Goal: Task Accomplishment & Management: Complete application form

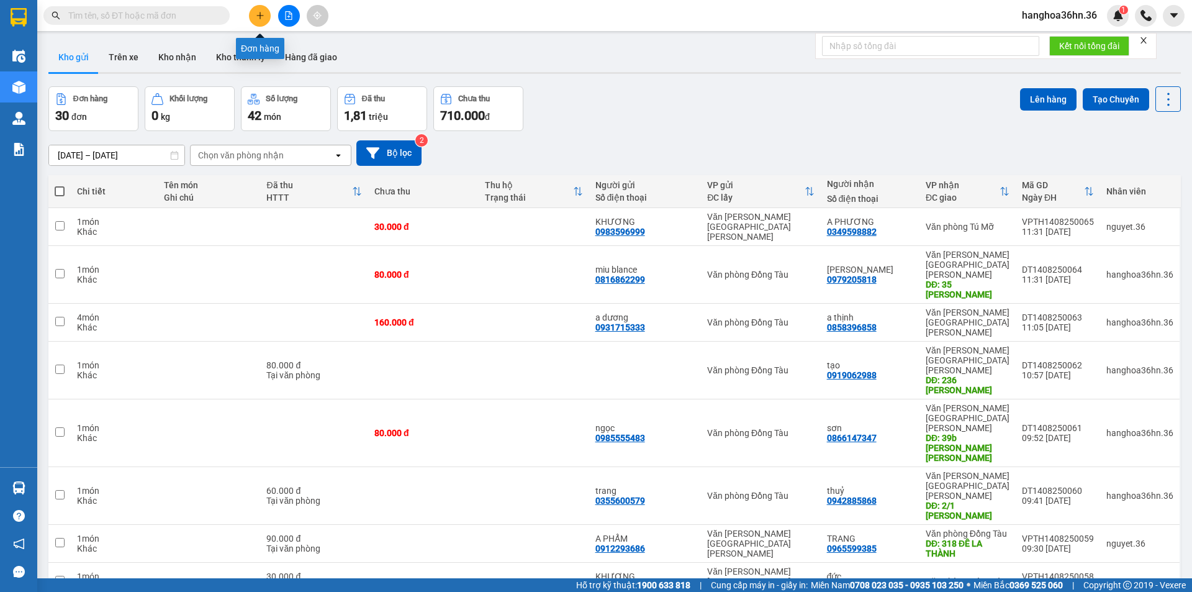
click at [256, 16] on icon "plus" at bounding box center [260, 15] width 9 height 9
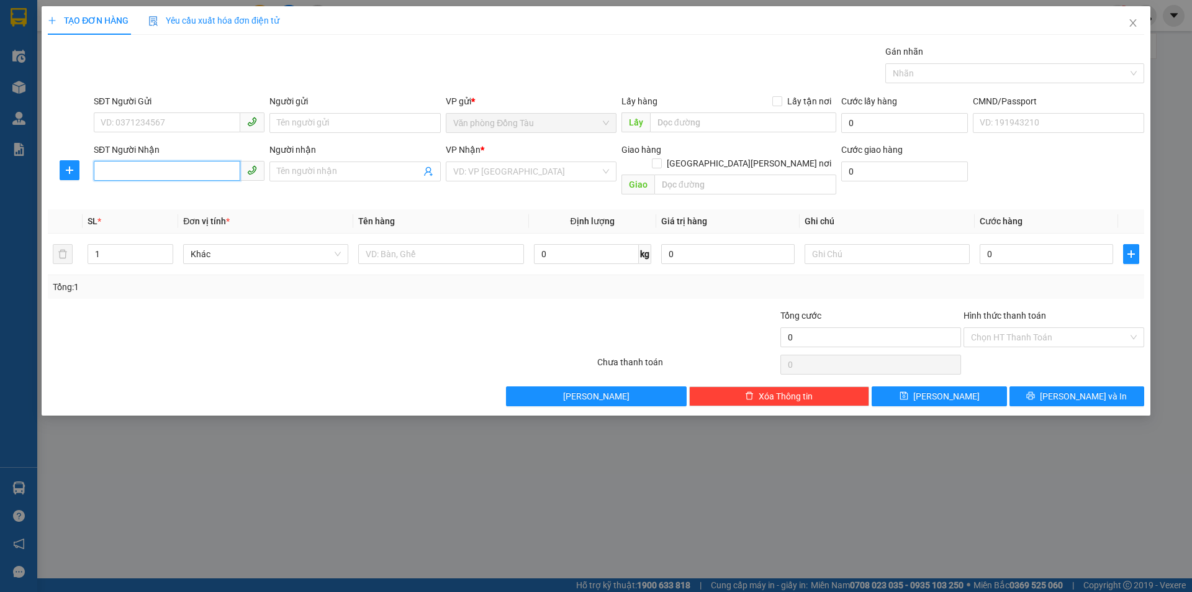
click at [181, 172] on input "SĐT Người Nhận" at bounding box center [167, 171] width 147 height 20
paste input "0356280439"
type input "0356280439"
click at [345, 169] on input "Người nhận" at bounding box center [348, 172] width 143 height 14
click at [204, 171] on input "0356280439" at bounding box center [167, 171] width 147 height 20
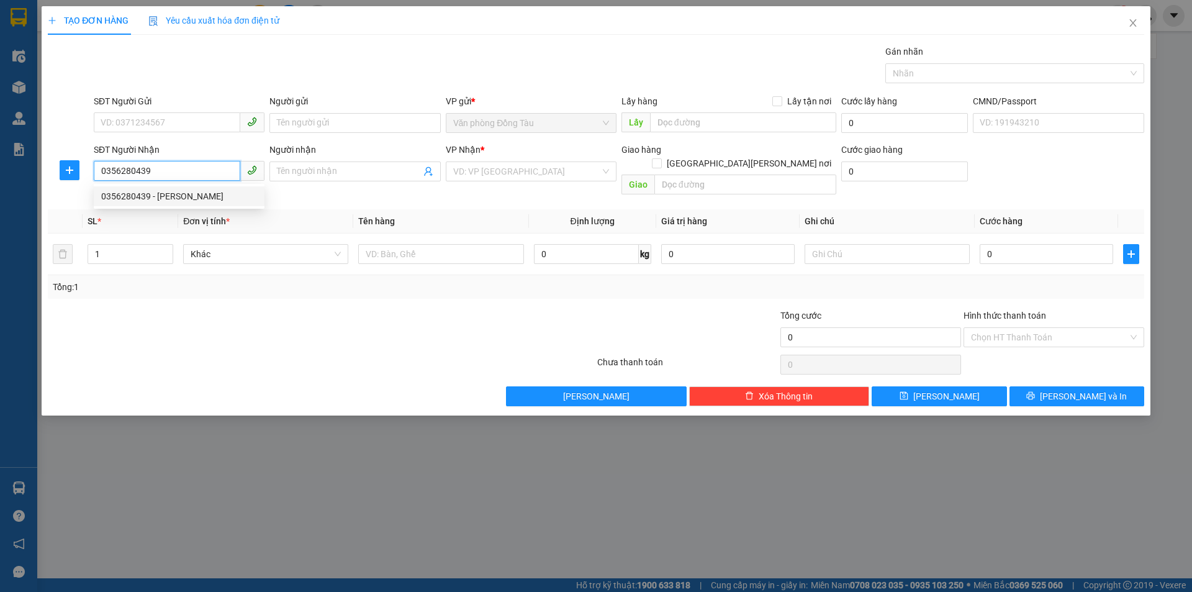
click at [177, 193] on div "0356280439 - [PERSON_NAME]" at bounding box center [179, 196] width 156 height 14
type input "[PERSON_NAME]"
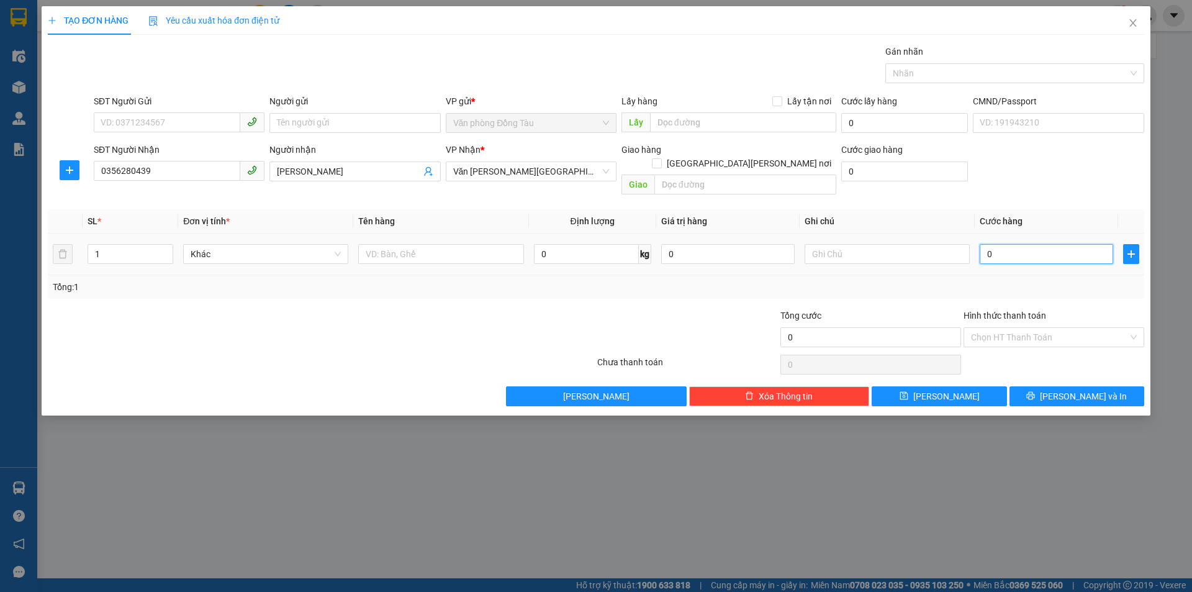
click at [990, 244] on input "0" at bounding box center [1046, 254] width 133 height 20
type input "3"
type input "30"
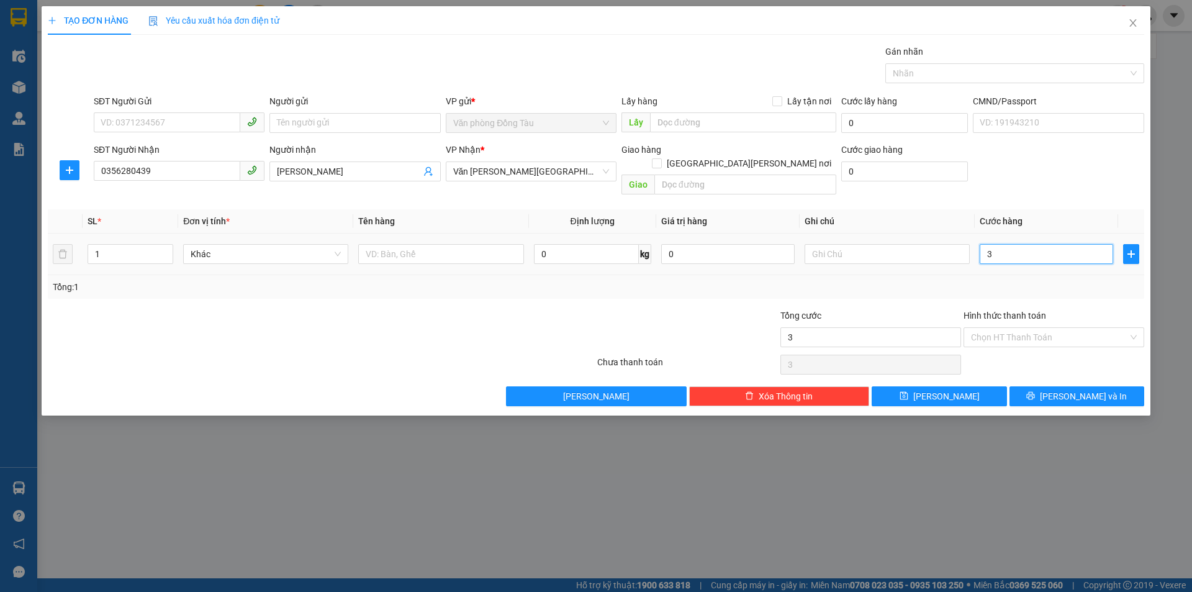
type input "30"
type input "300"
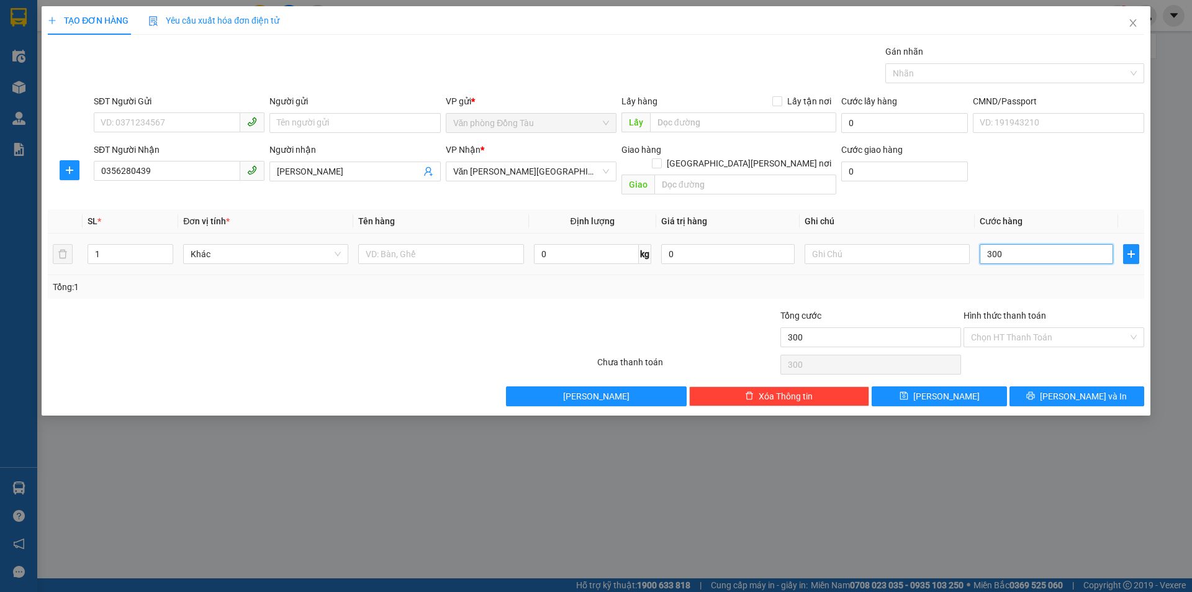
type input "3.000"
type input "30.000"
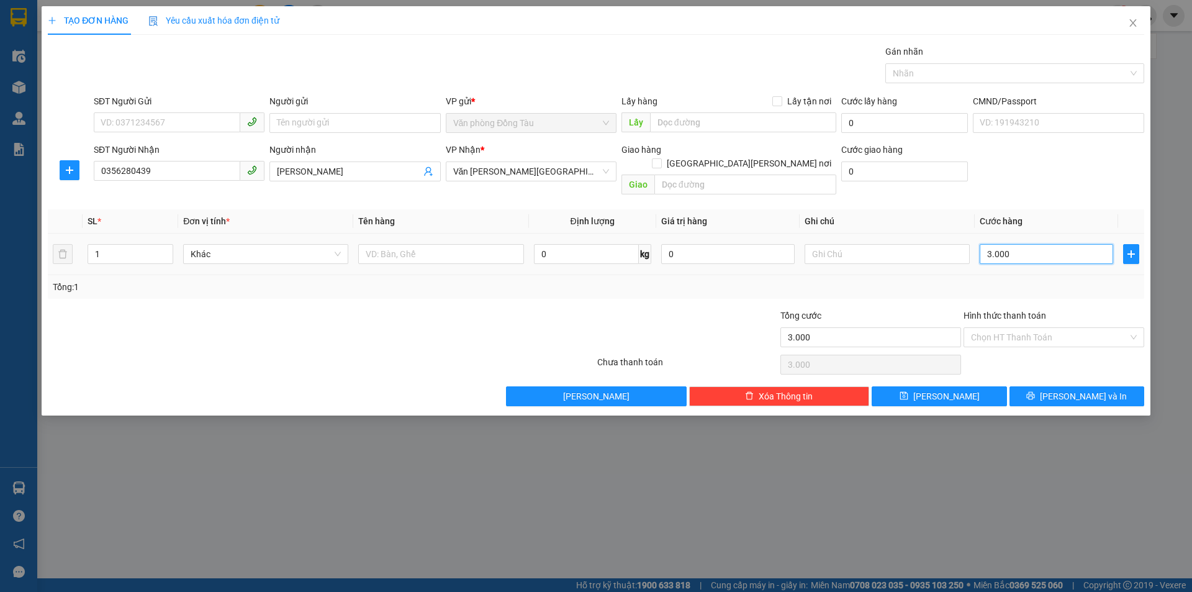
type input "30.000"
click at [1021, 328] on input "Hình thức thanh toán" at bounding box center [1049, 337] width 157 height 19
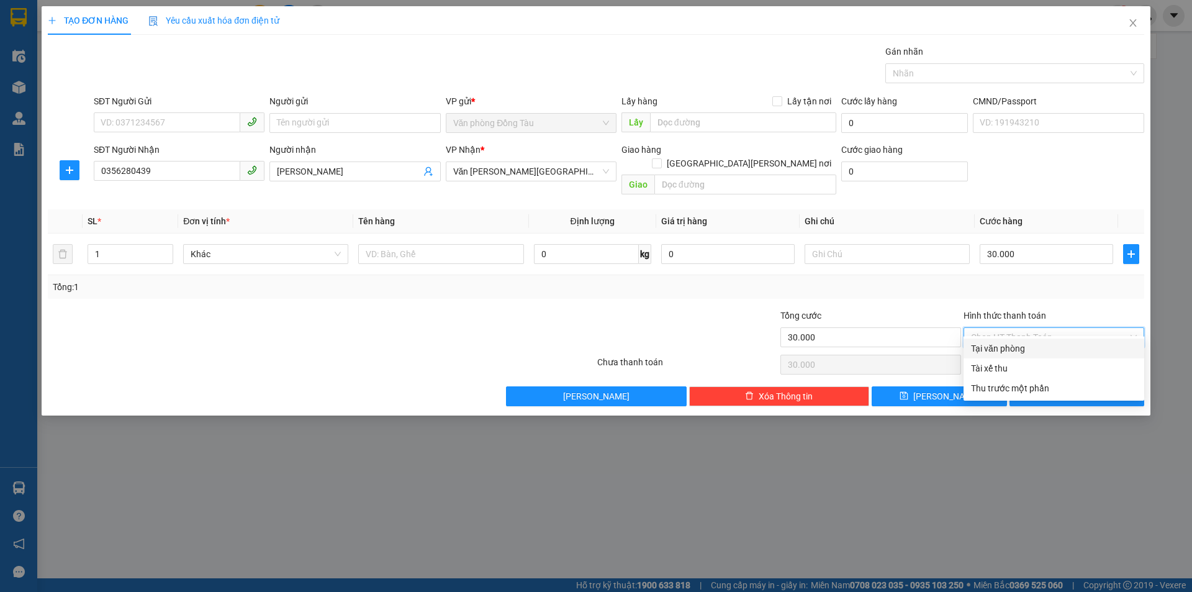
click at [1028, 345] on div "Tại văn phòng" at bounding box center [1054, 348] width 166 height 14
type input "0"
click at [1012, 351] on div "Tại văn phòng" at bounding box center [1054, 348] width 166 height 14
click at [1067, 389] on span "[PERSON_NAME] và In" at bounding box center [1083, 396] width 87 height 14
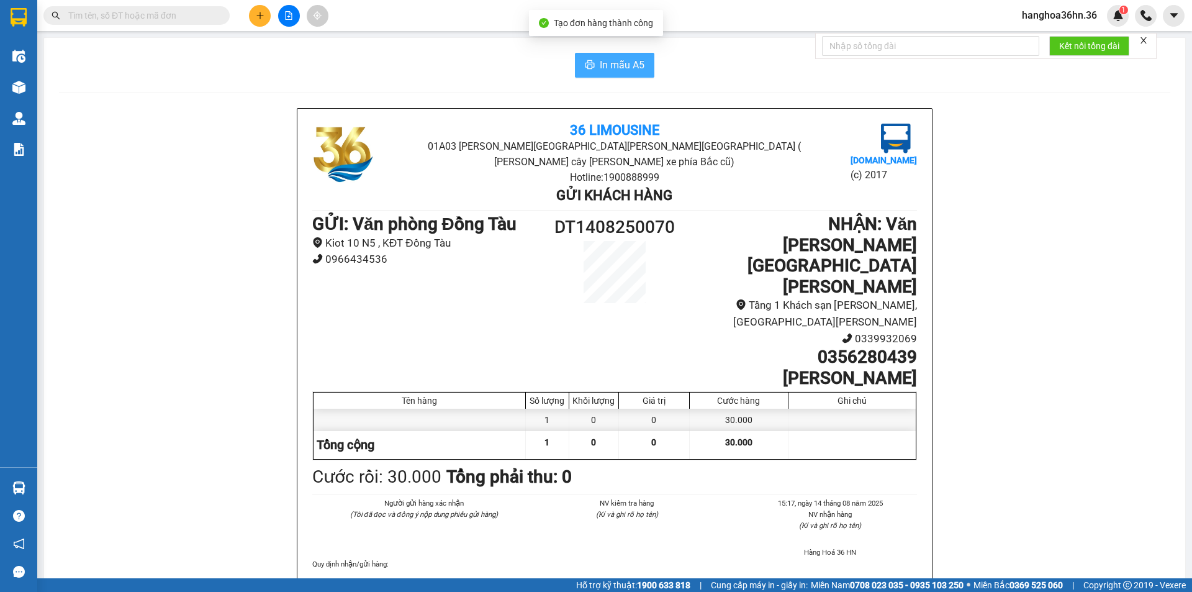
click at [611, 70] on span "In mẫu A5" at bounding box center [622, 65] width 45 height 16
click at [256, 13] on icon "plus" at bounding box center [260, 15] width 9 height 9
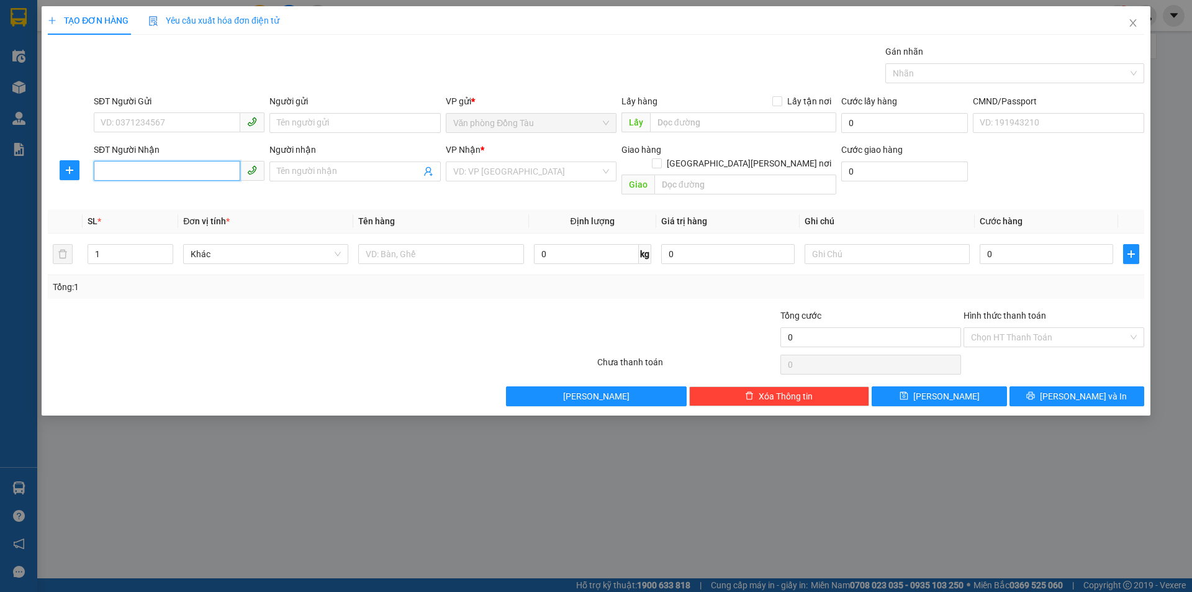
click at [191, 167] on input "SĐT Người Nhận" at bounding box center [167, 171] width 147 height 20
type input "0912388875"
click at [307, 173] on input "Người nhận" at bounding box center [348, 172] width 143 height 14
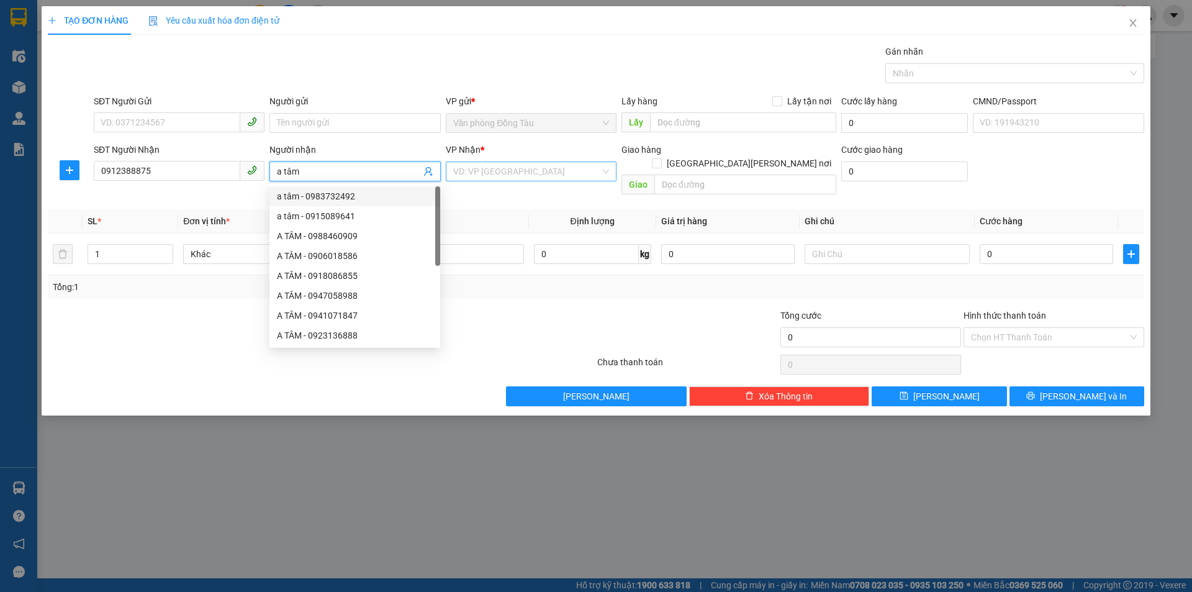
type input "a tâm"
click at [503, 165] on input "search" at bounding box center [526, 171] width 147 height 19
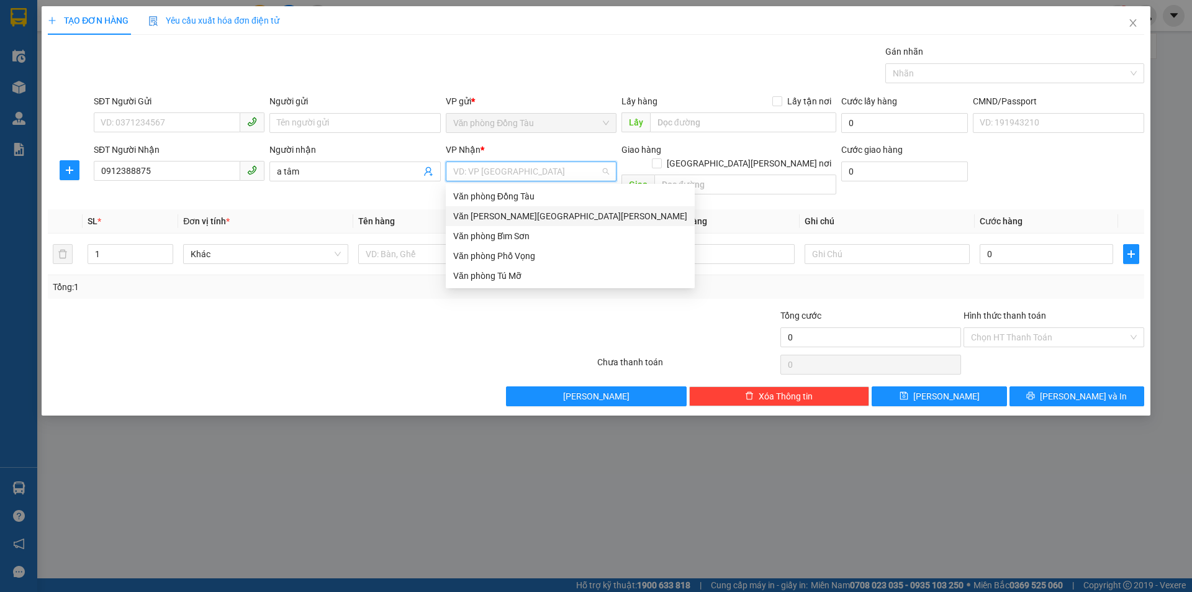
click at [513, 209] on div "Văn [PERSON_NAME][GEOGRAPHIC_DATA][PERSON_NAME]" at bounding box center [570, 216] width 234 height 14
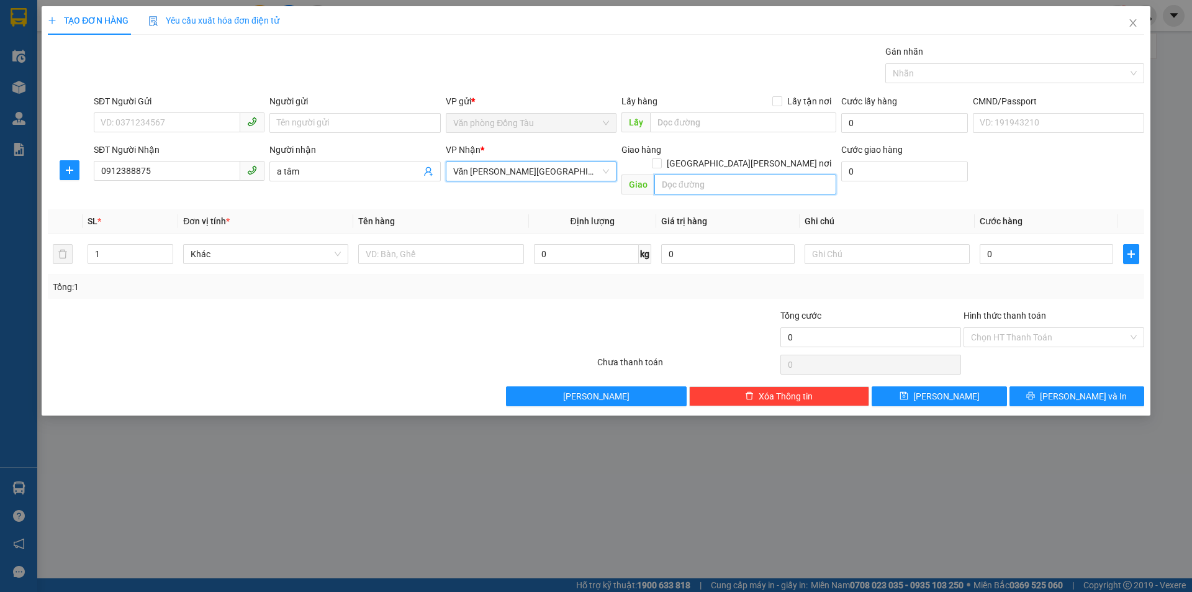
click at [723, 174] on input "text" at bounding box center [745, 184] width 182 height 20
type input "9"
type input "95 [PERSON_NAME]"
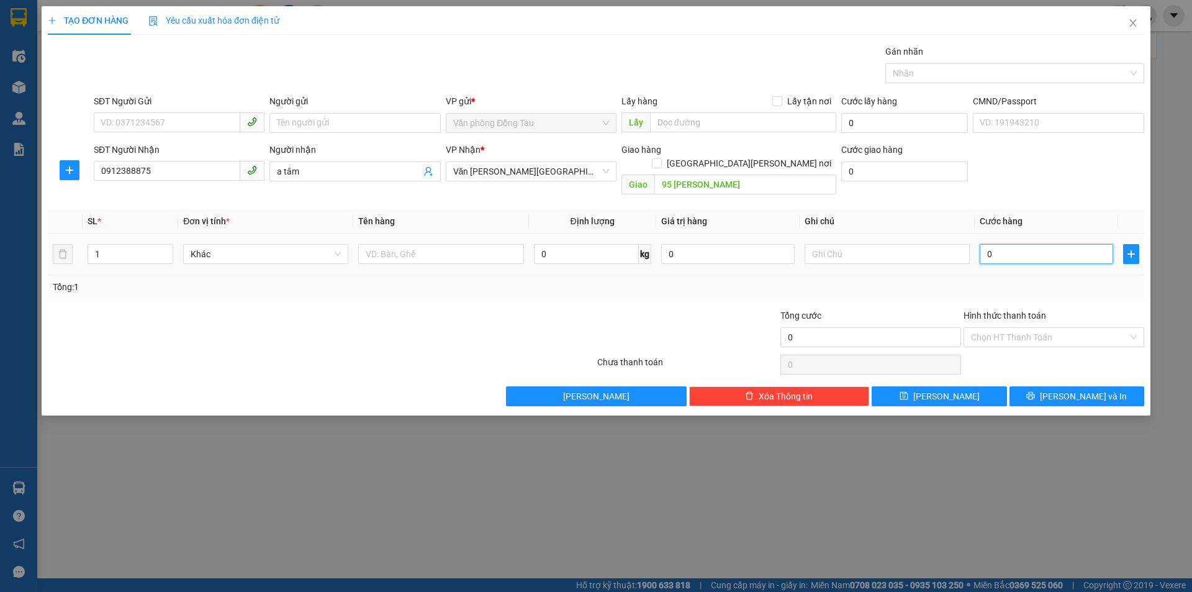
click at [985, 244] on input "0" at bounding box center [1046, 254] width 133 height 20
type input "3"
type input "30"
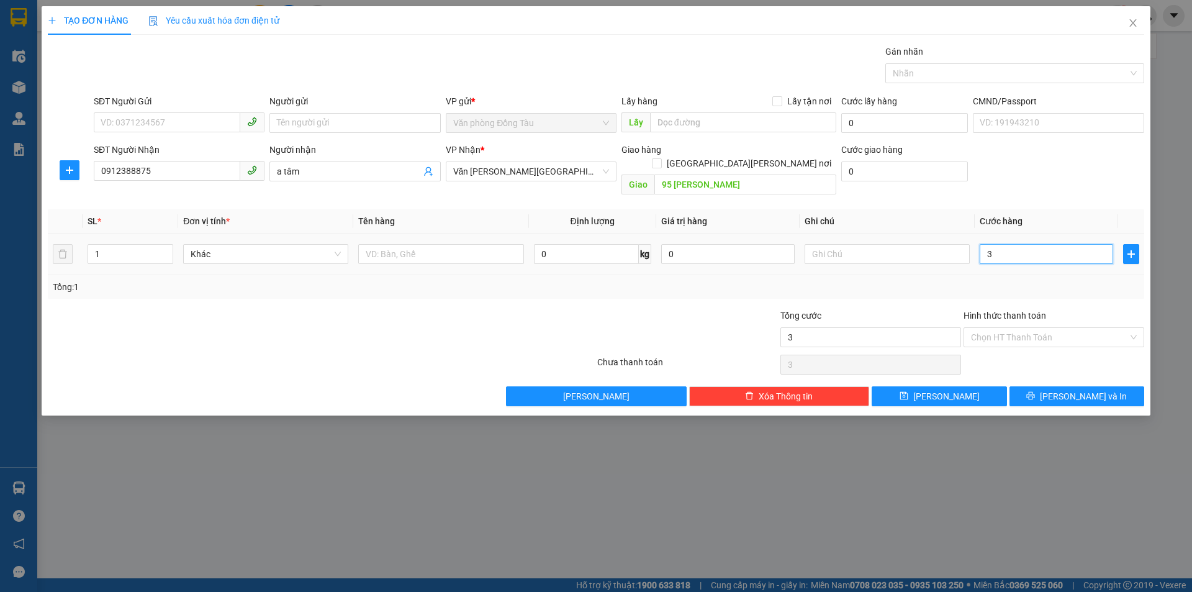
type input "30"
type input "300"
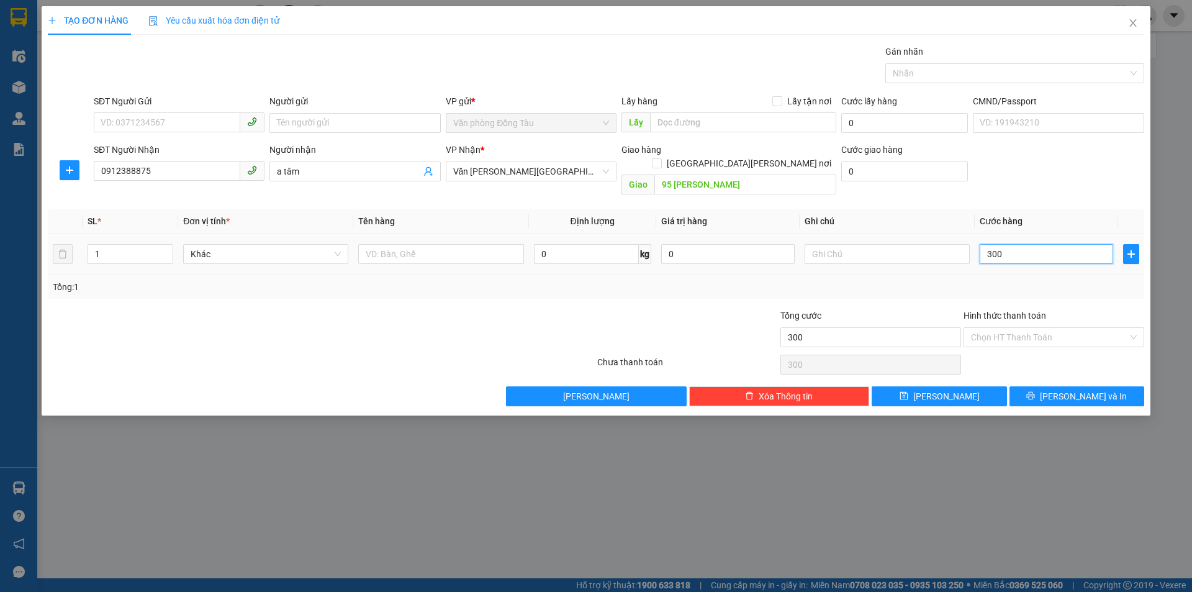
type input "3.000"
type input "30.000"
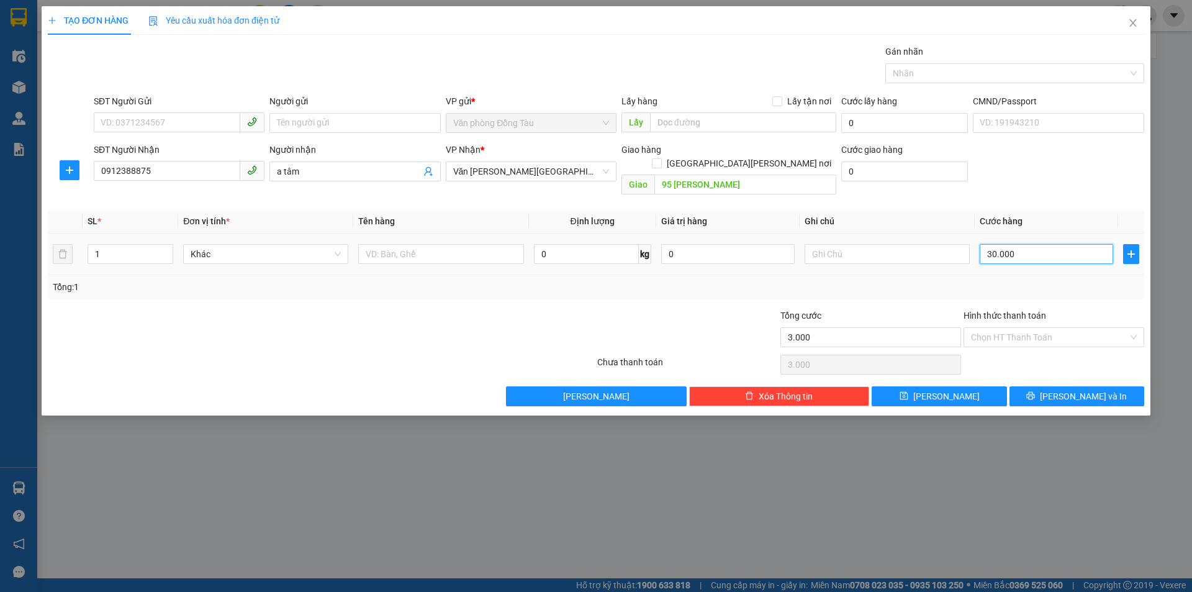
type input "30.000"
click at [885, 171] on input "0" at bounding box center [904, 171] width 127 height 20
type input "3"
type input "30.003"
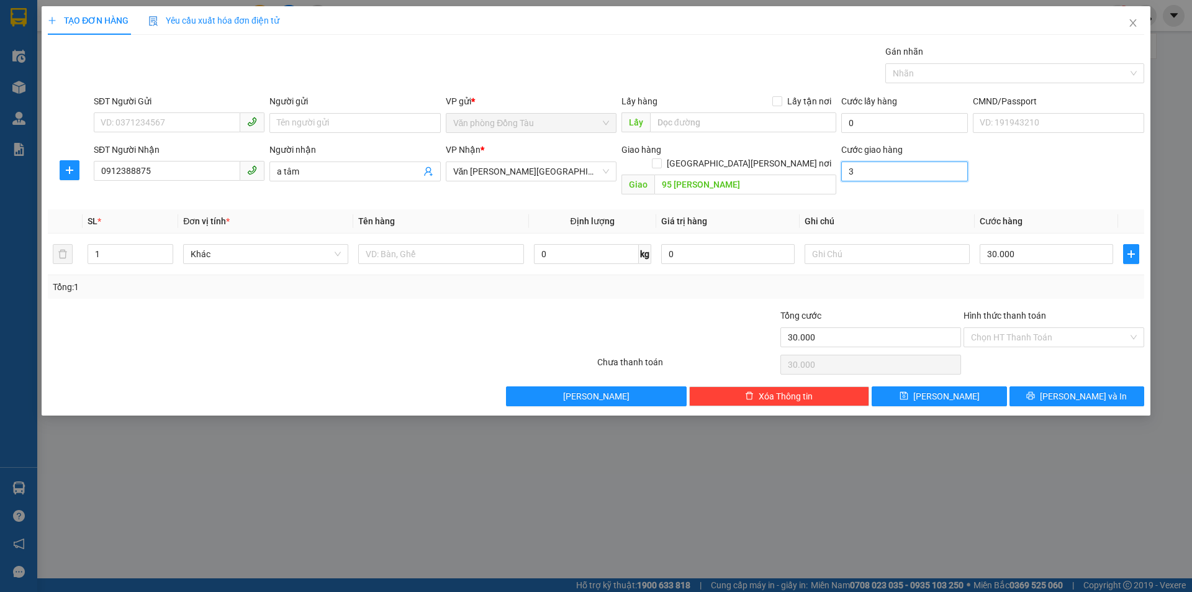
type input "30.003"
type input "30"
type input "30.030"
type input "300"
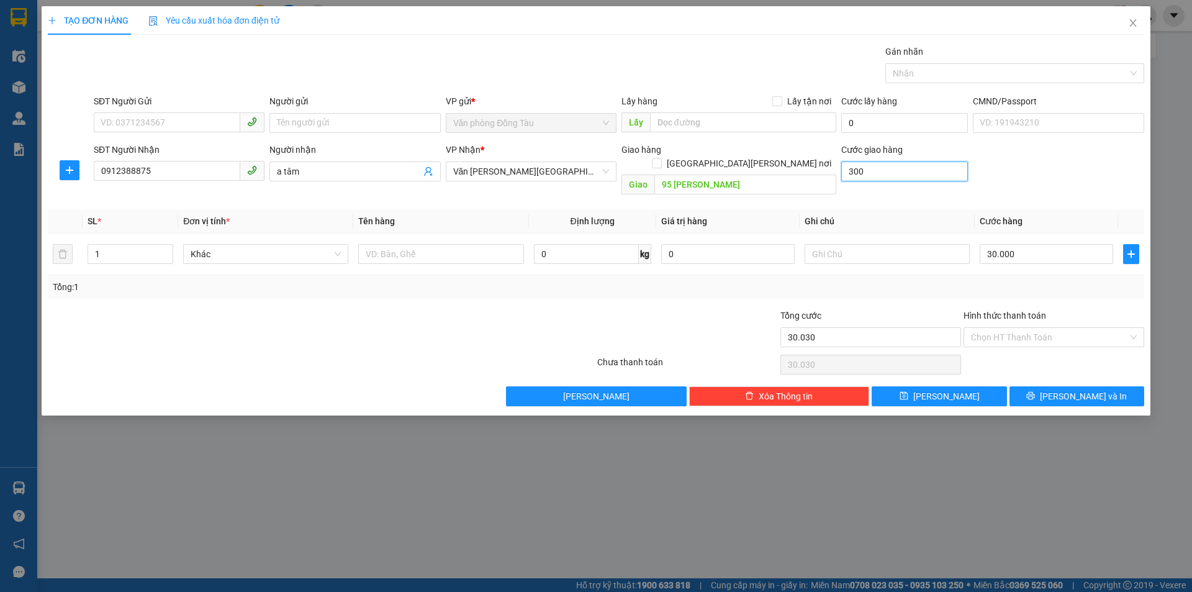
type input "30.300"
type input "3.000"
type input "33.000"
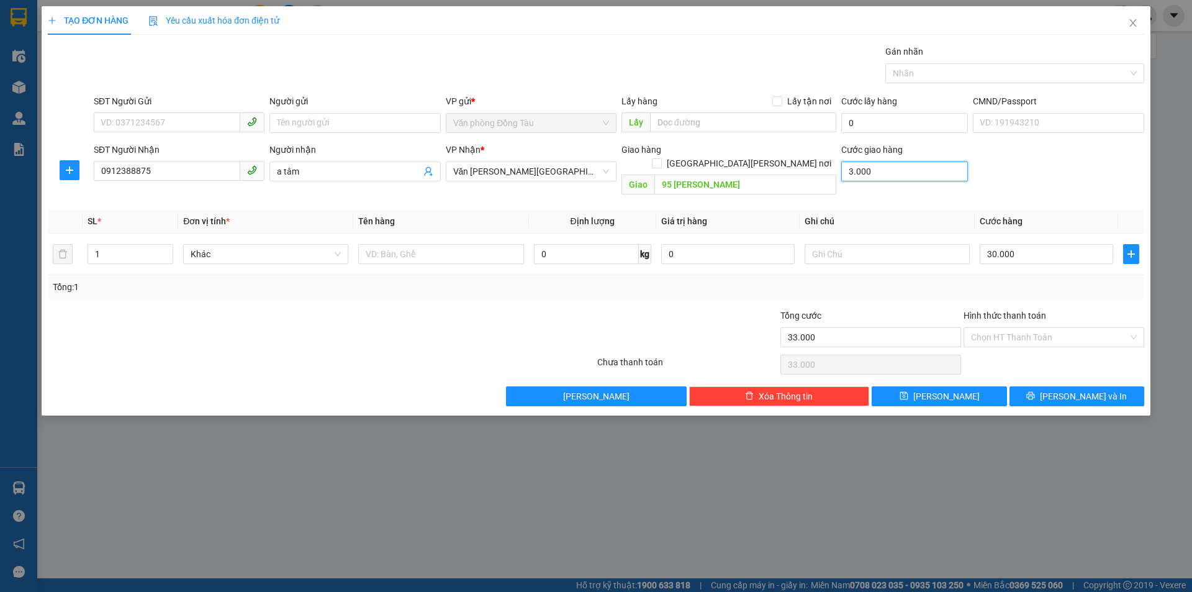
type input "30.000"
type input "60.000"
type input "30.000"
click at [1078, 389] on span "[PERSON_NAME] và In" at bounding box center [1083, 396] width 87 height 14
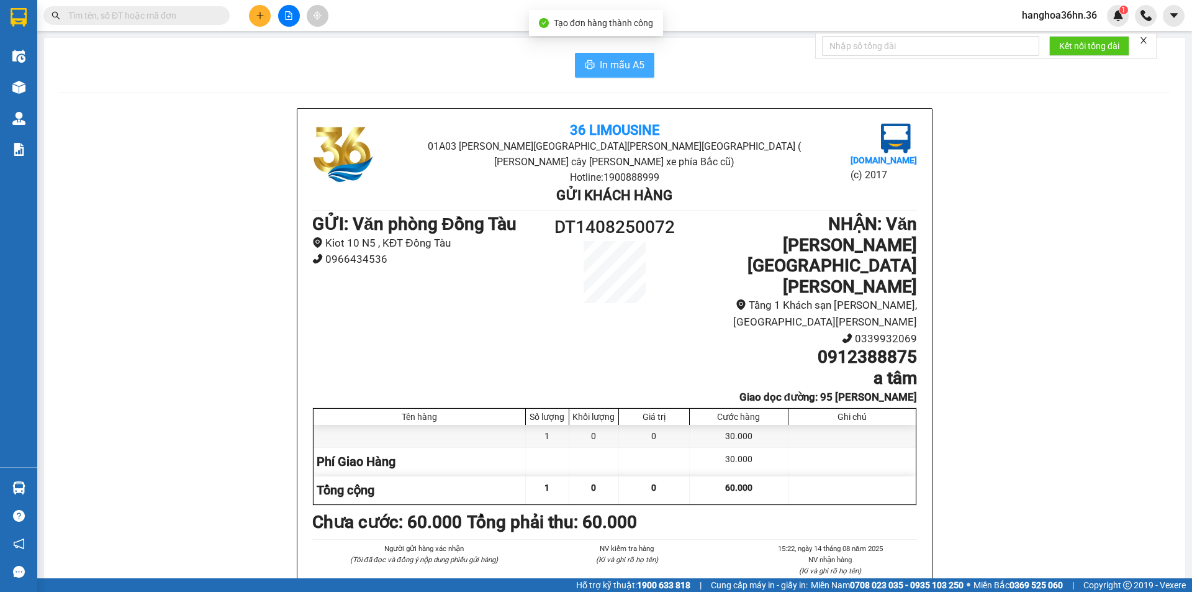
click at [612, 68] on span "In mẫu A5" at bounding box center [622, 65] width 45 height 16
click at [261, 14] on icon "plus" at bounding box center [260, 15] width 9 height 9
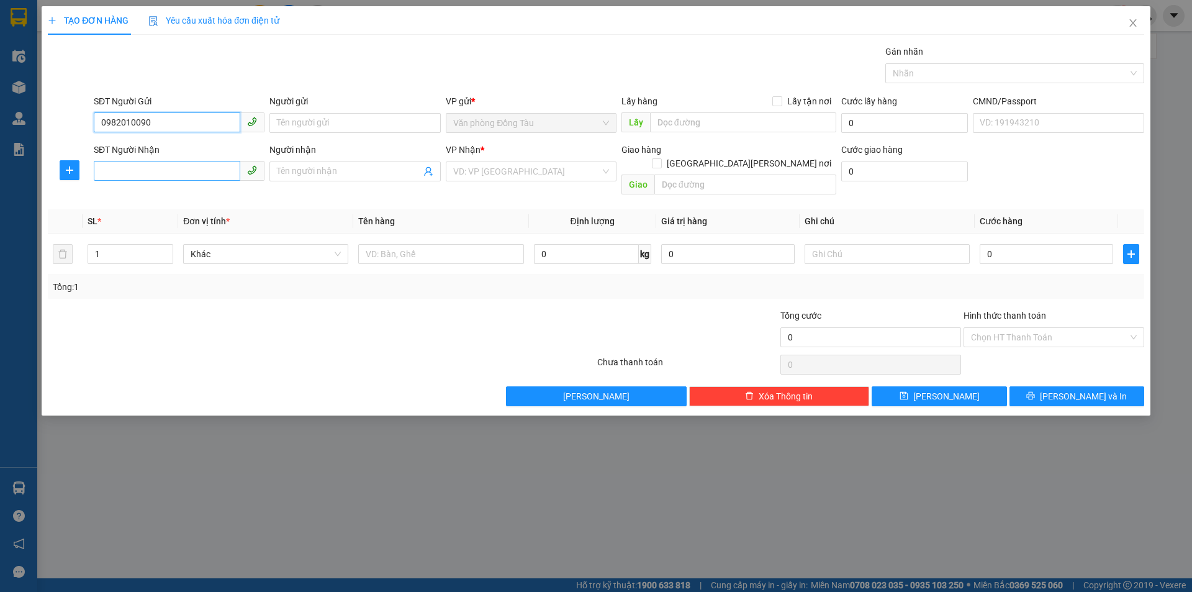
type input "0982010090"
click at [173, 164] on input "SĐT Người Nhận" at bounding box center [167, 171] width 147 height 20
type input "0942339898"
click at [340, 124] on input "Người gửi" at bounding box center [354, 123] width 171 height 20
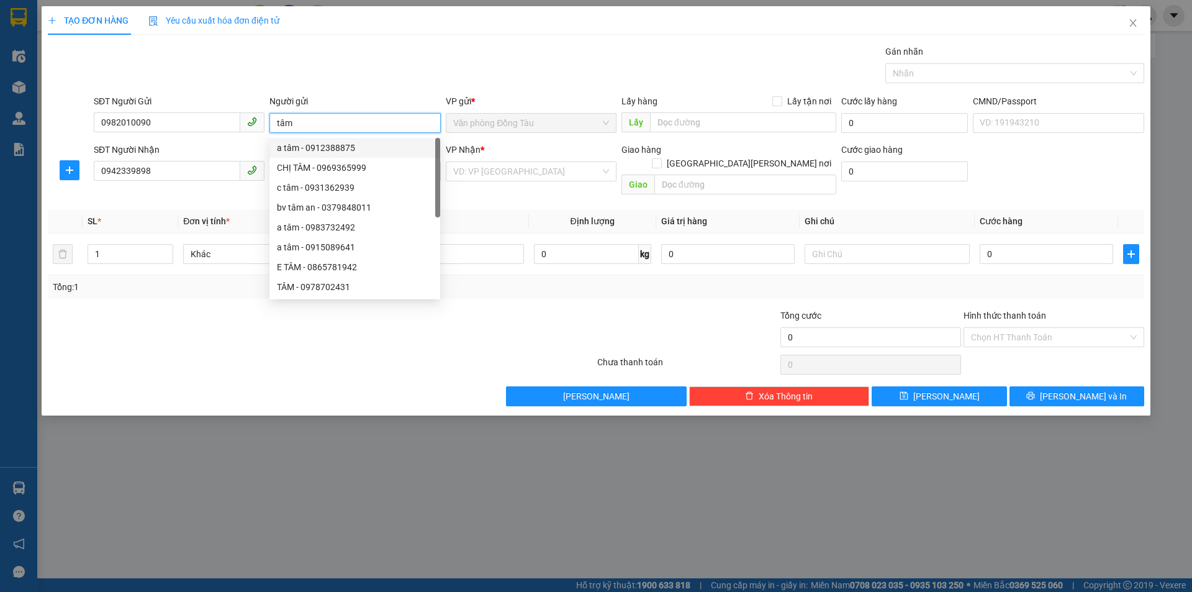
type input "tâm"
drag, startPoint x: 513, startPoint y: 186, endPoint x: 521, endPoint y: 175, distance: 13.8
click at [514, 184] on div "Transit Pickup Surcharge Ids Transit Deliver Surcharge Ids Transit Deliver Surc…" at bounding box center [596, 225] width 1096 height 361
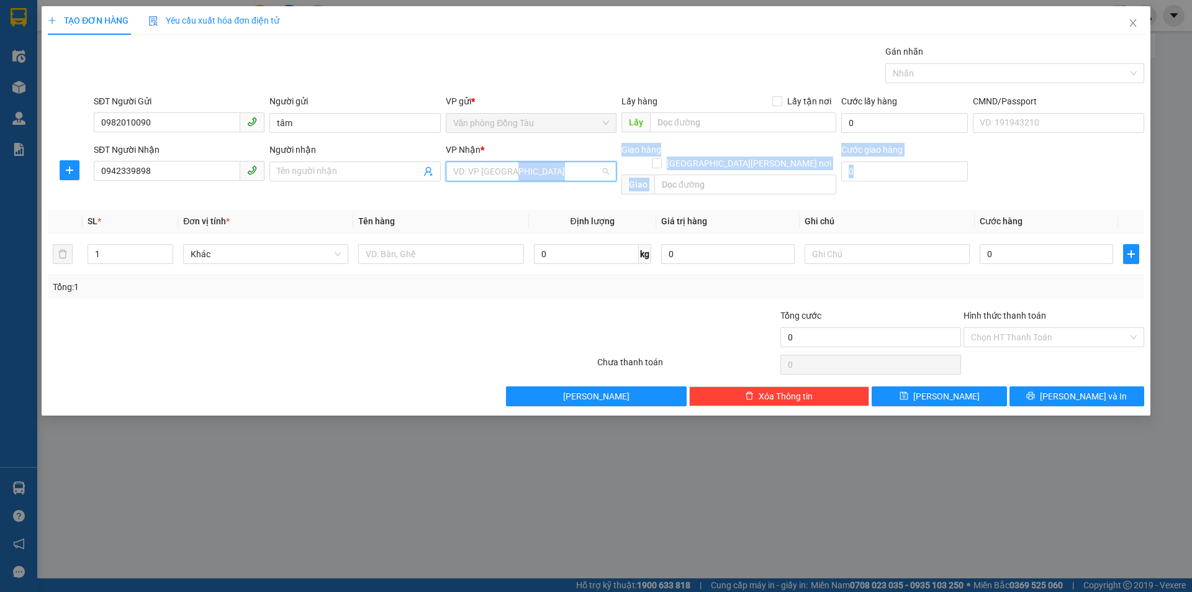
click at [525, 166] on input "search" at bounding box center [526, 171] width 147 height 19
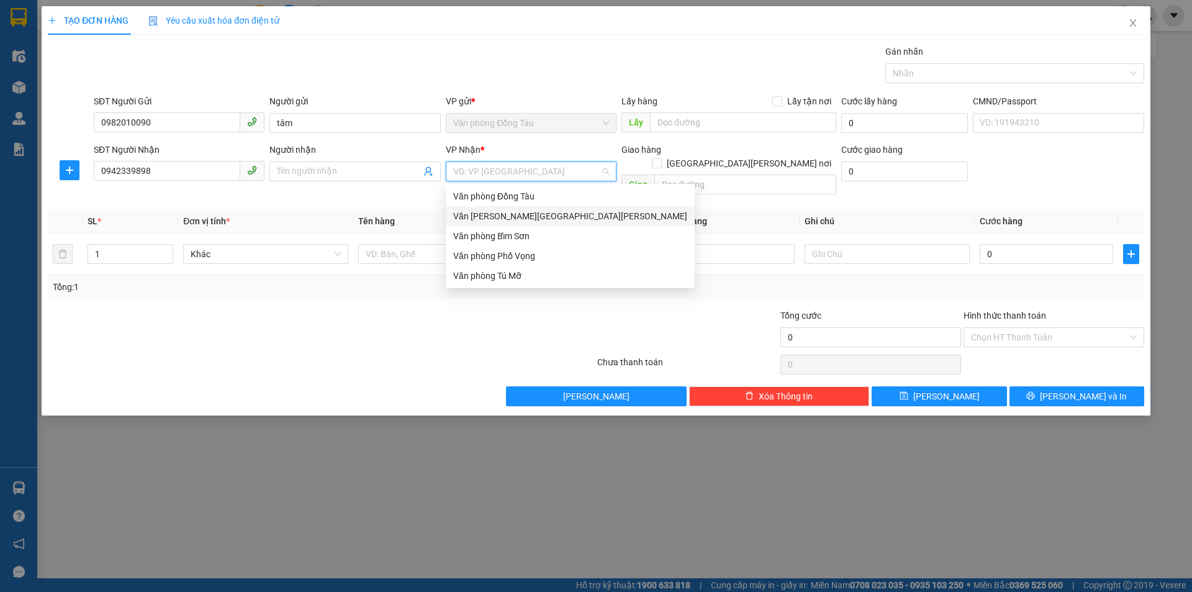
click at [515, 217] on div "Văn [PERSON_NAME][GEOGRAPHIC_DATA][PERSON_NAME]" at bounding box center [570, 216] width 234 height 14
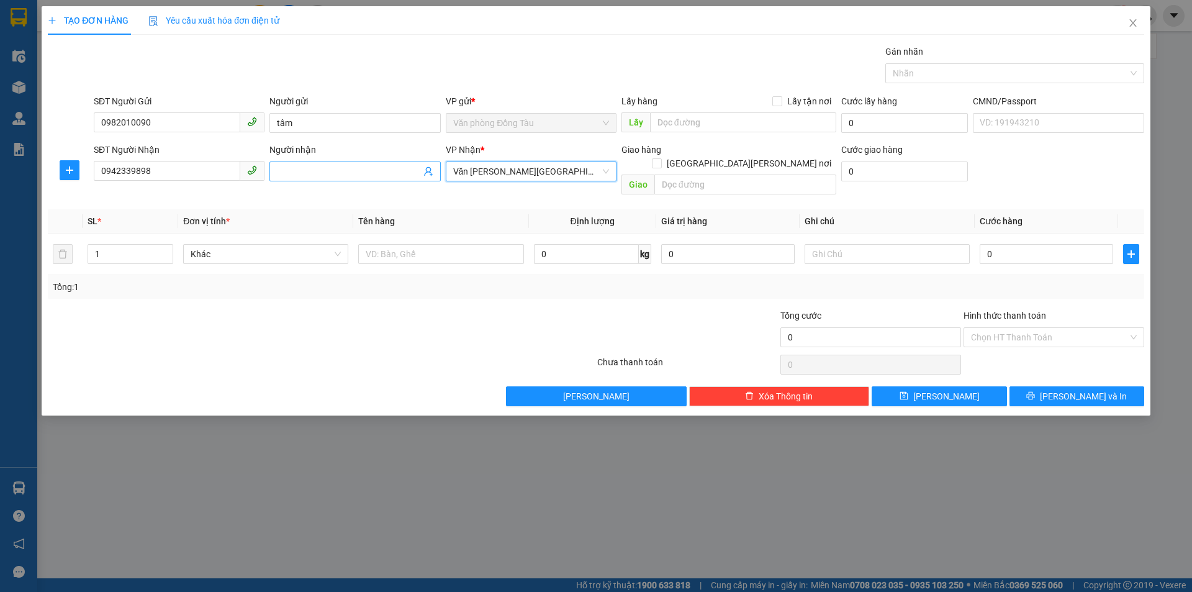
click at [346, 173] on input "Người nhận" at bounding box center [348, 172] width 143 height 14
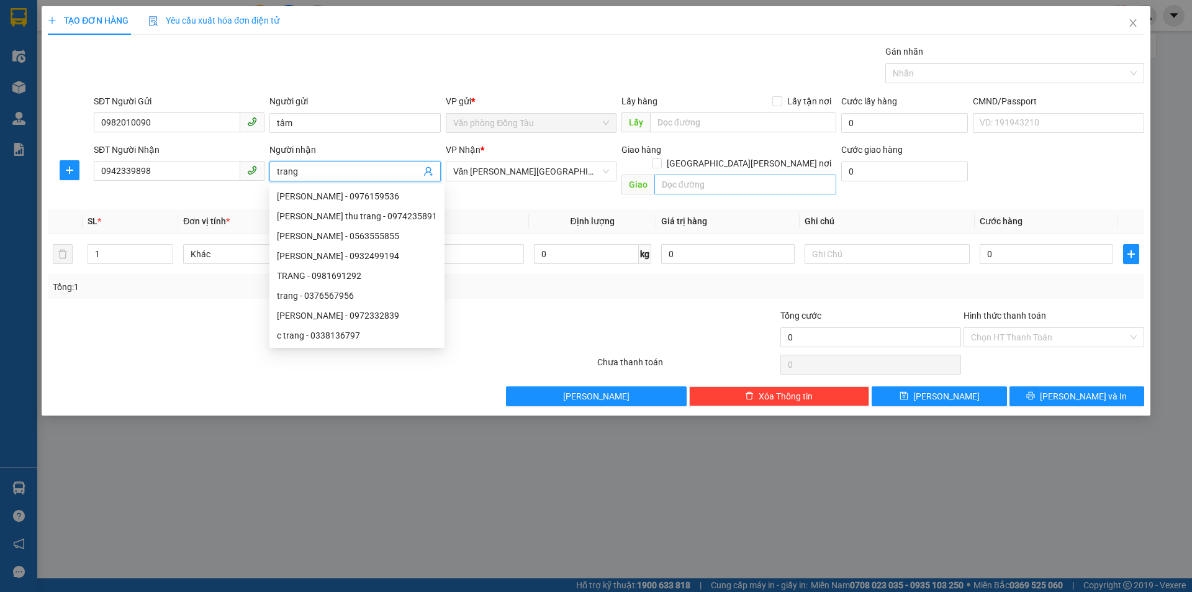
type input "trang"
click at [708, 174] on input "text" at bounding box center [745, 184] width 182 height 20
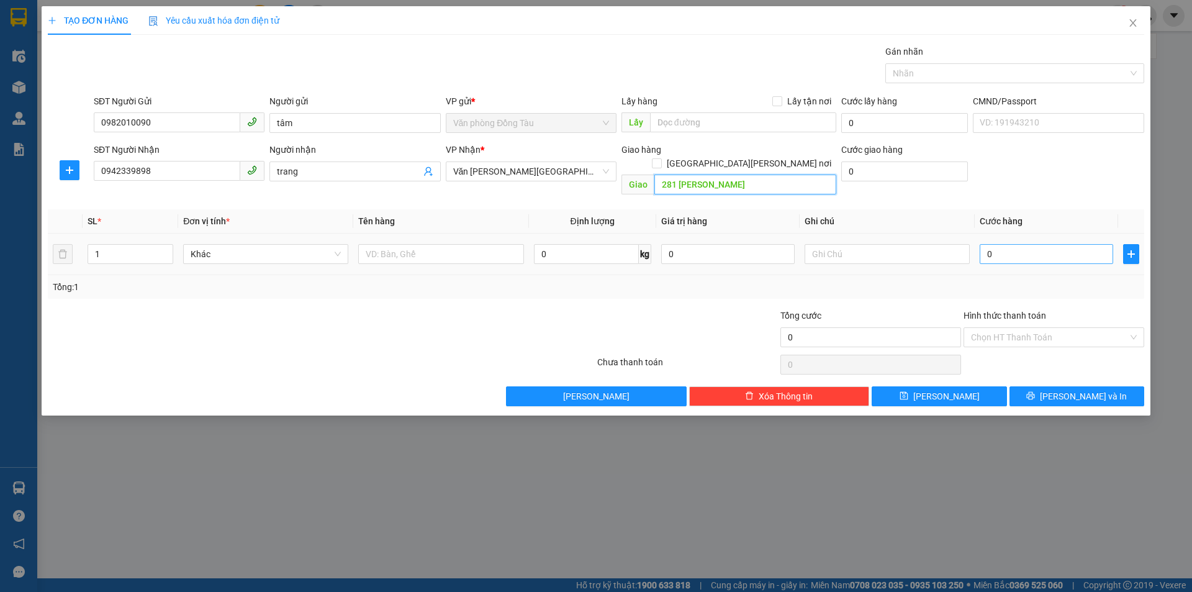
type input "281 [PERSON_NAME]"
click at [1019, 244] on input "0" at bounding box center [1046, 254] width 133 height 20
type input "3"
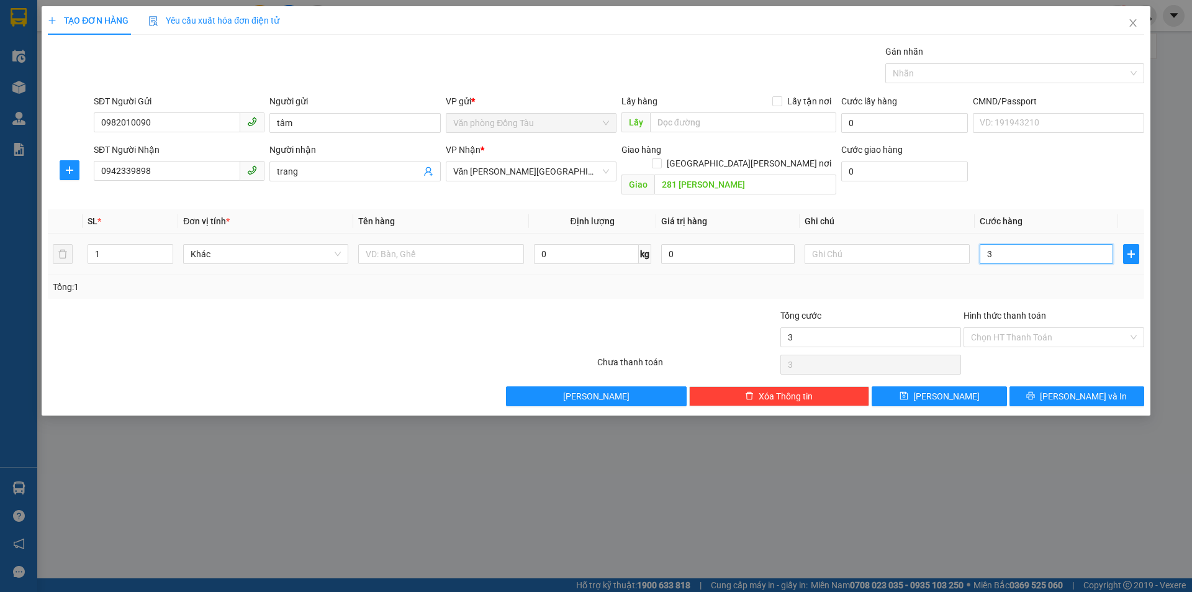
type input "30"
type input "300"
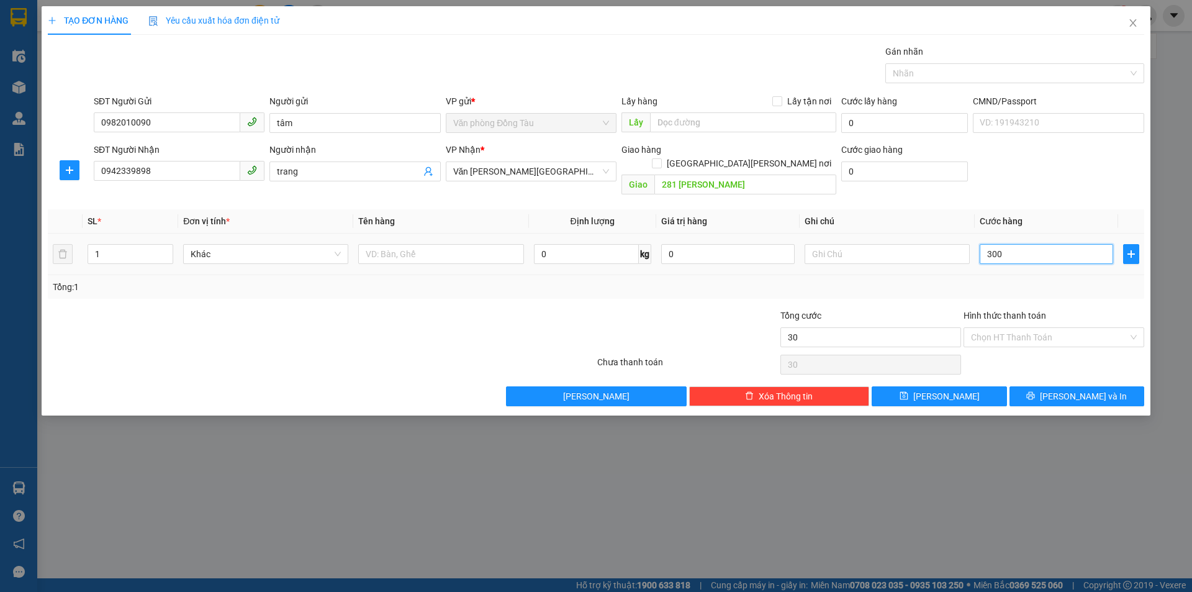
type input "300"
type input "3.000"
type input "30.000"
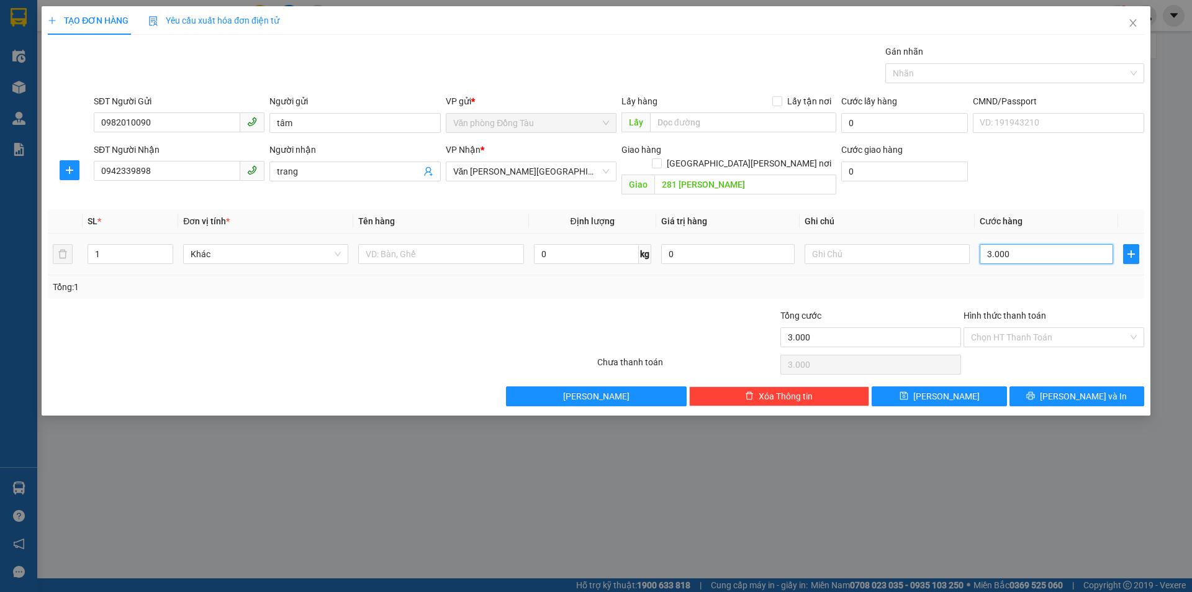
type input "30.000"
click at [860, 173] on input "0" at bounding box center [904, 171] width 127 height 20
type input "3"
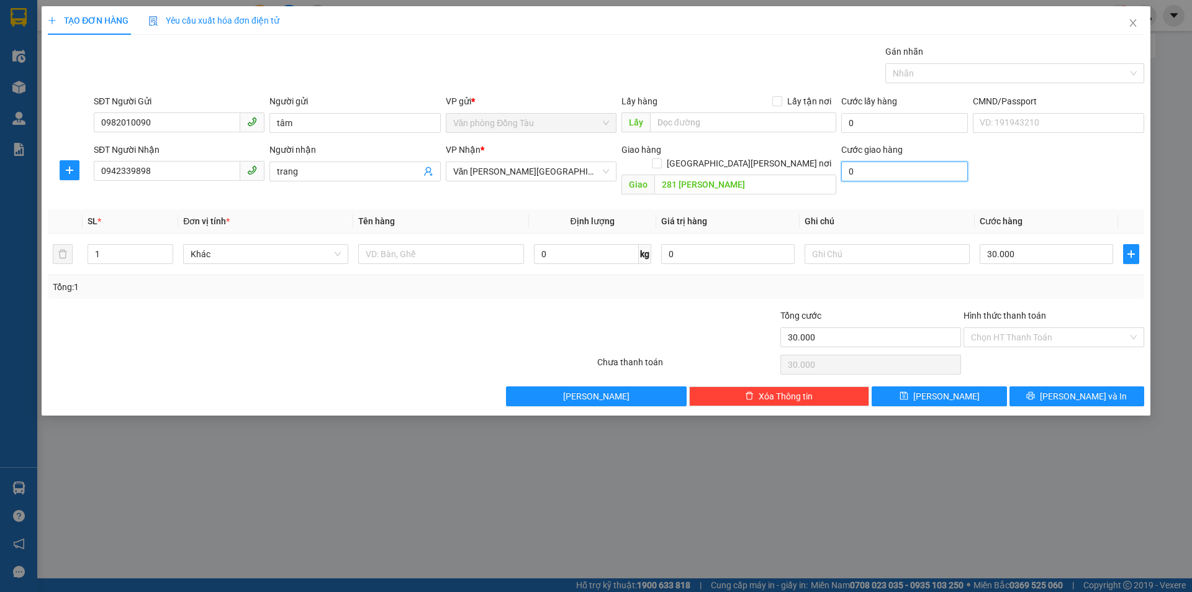
type input "30.003"
type input "30"
type input "30.030"
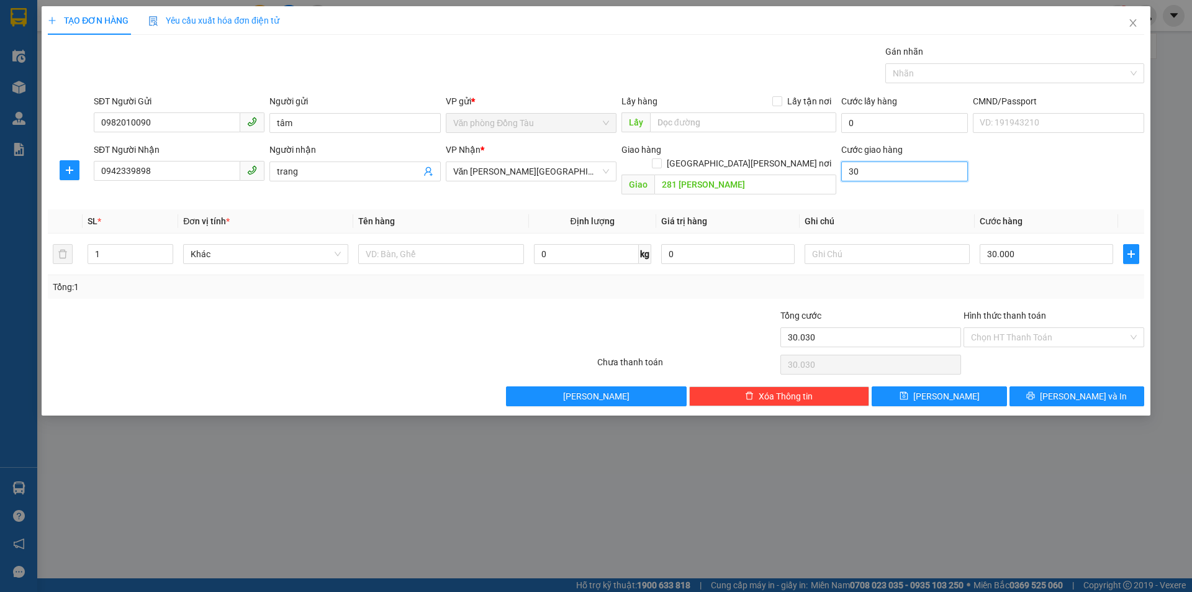
type input "300"
type input "30.300"
type input "3.000"
type input "33.000"
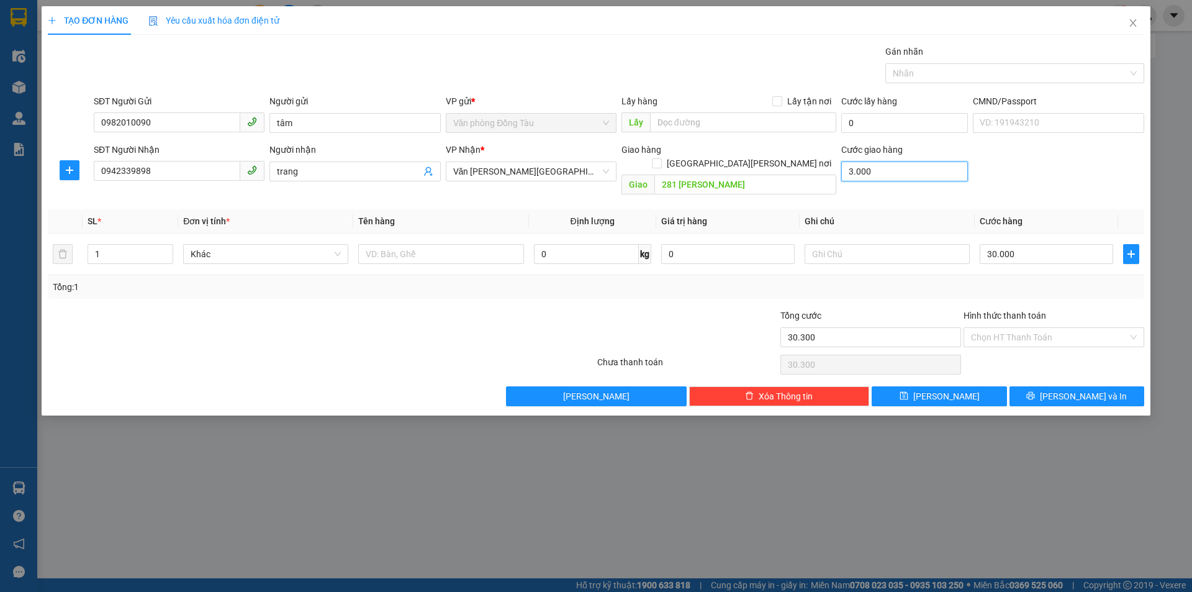
type input "33.000"
type input "30.000"
type input "60.000"
type input "30.000"
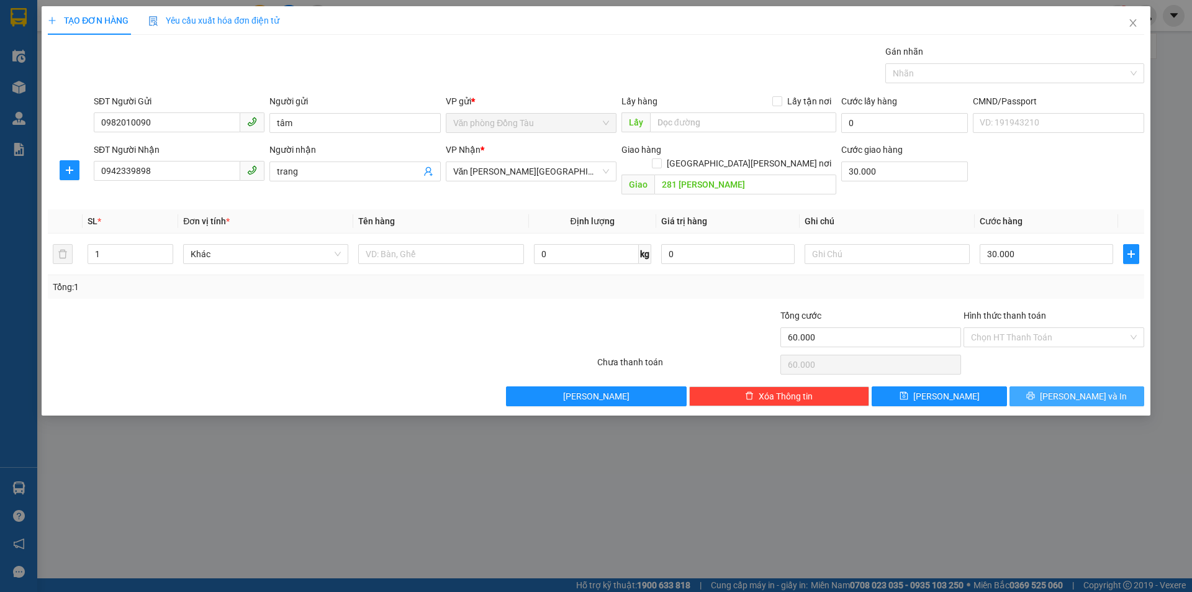
click at [1062, 386] on button "[PERSON_NAME] và In" at bounding box center [1077, 396] width 135 height 20
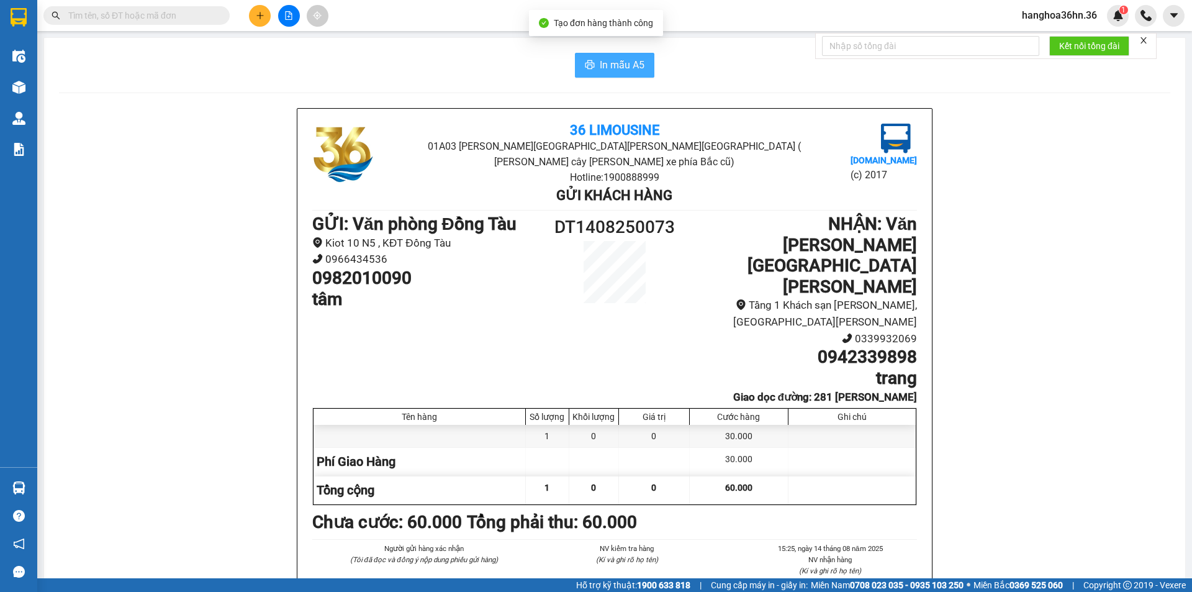
click at [600, 61] on span "In mẫu A5" at bounding box center [622, 65] width 45 height 16
